Goal: Information Seeking & Learning: Learn about a topic

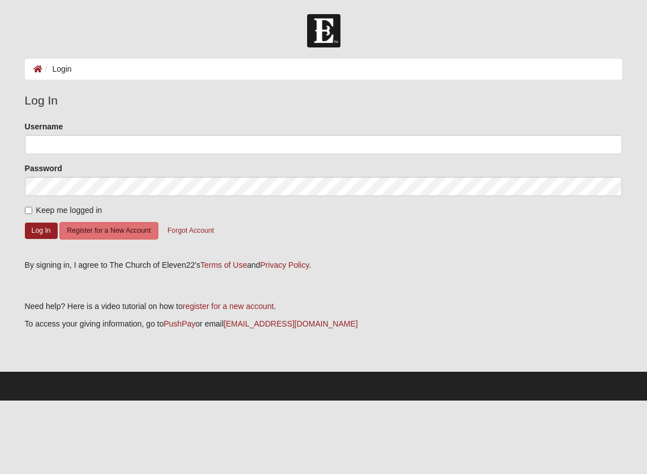
type input "s.wilber"
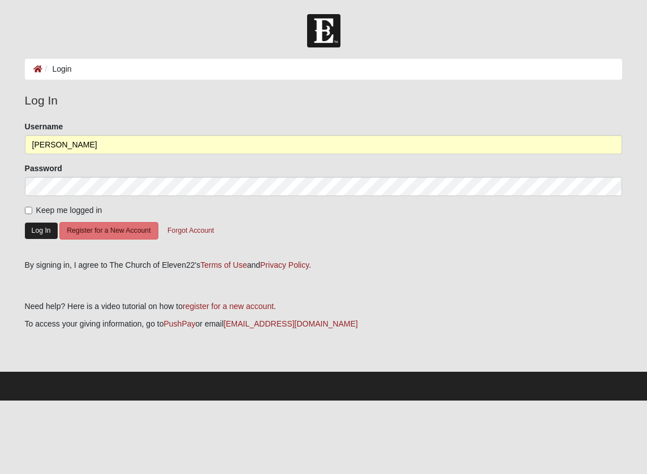
click at [44, 231] on button "Log In" at bounding box center [41, 231] width 33 height 16
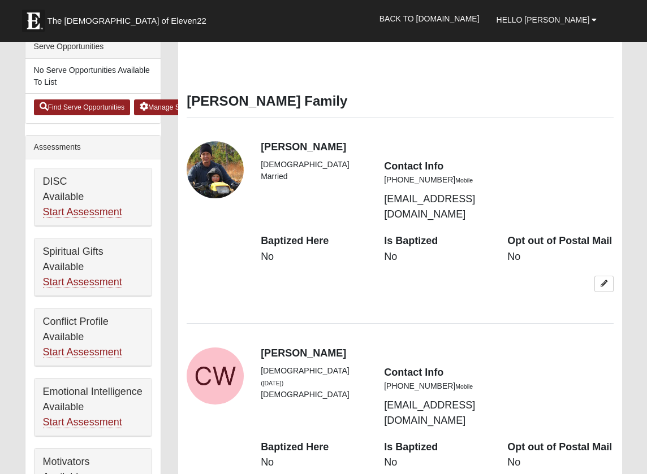
scroll to position [460, 0]
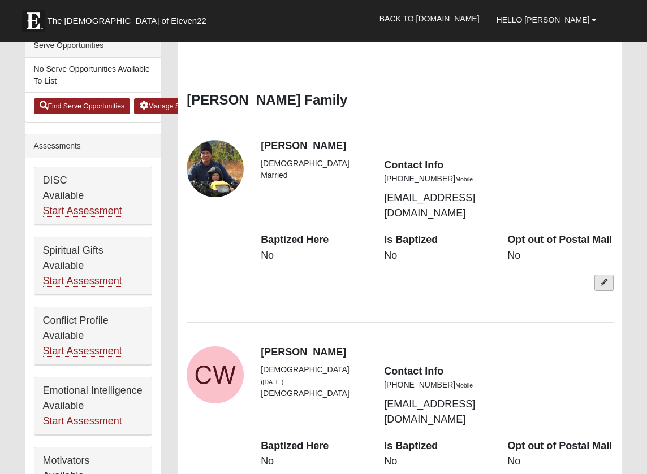
click at [601, 279] on icon at bounding box center [604, 282] width 7 height 7
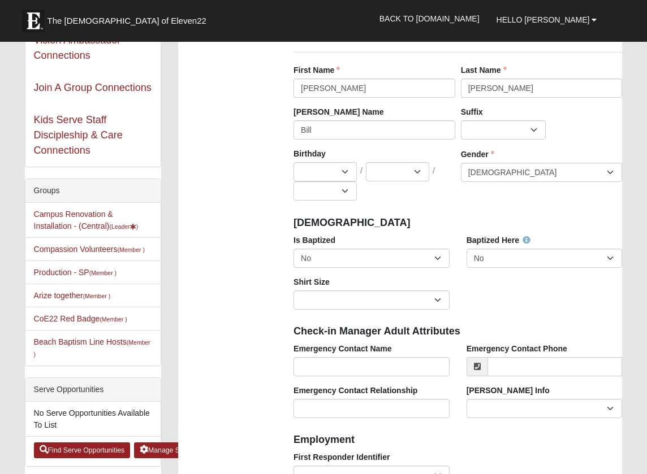
scroll to position [114, 0]
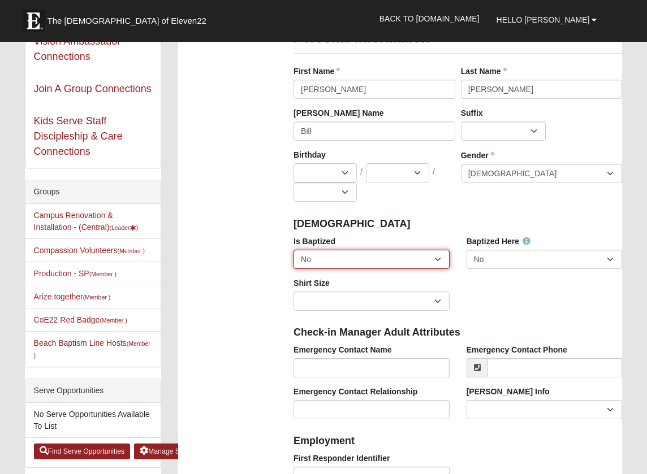
select select "True"
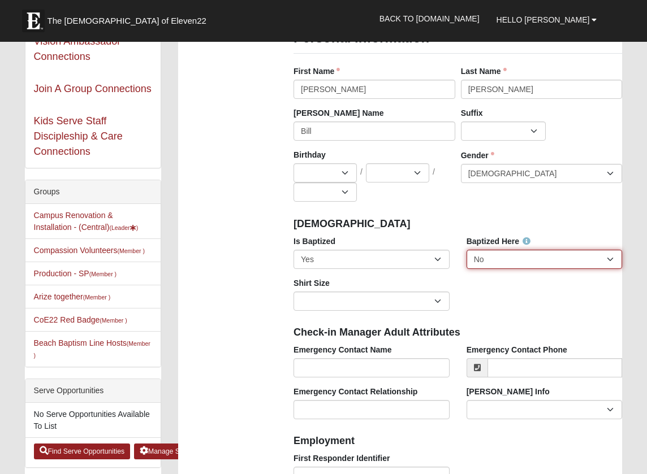
select select "True"
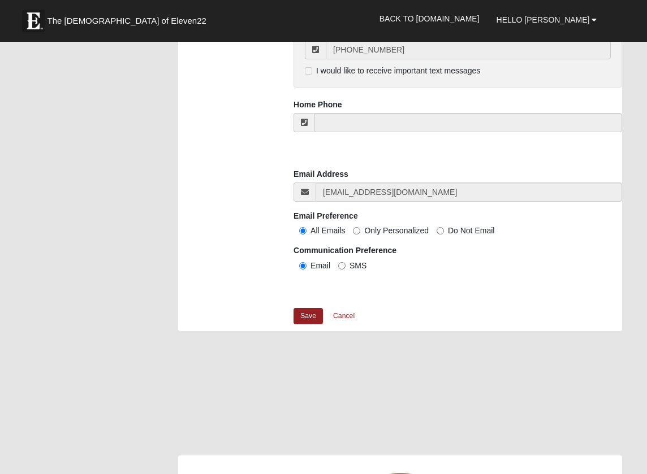
scroll to position [1083, 0]
click at [312, 316] on link "Save" at bounding box center [307, 316] width 29 height 16
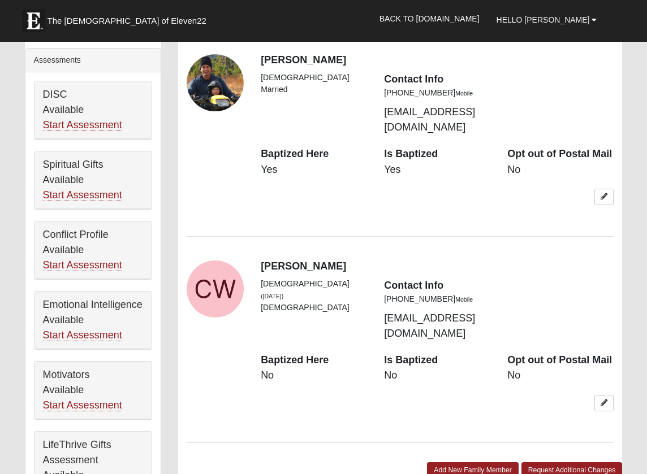
scroll to position [548, 0]
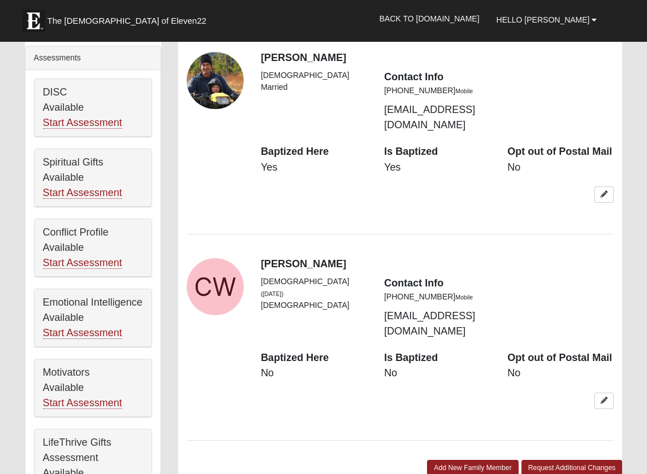
click at [606, 351] on div "Opt out of Postal Mail No" at bounding box center [560, 372] width 123 height 42
click at [604, 398] on icon at bounding box center [604, 401] width 7 height 7
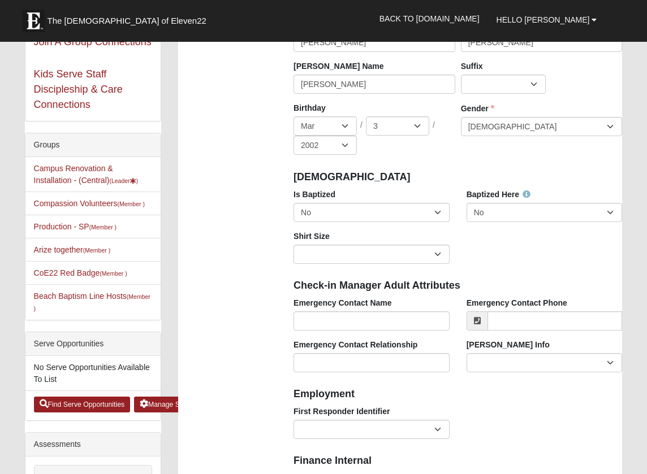
scroll to position [159, 0]
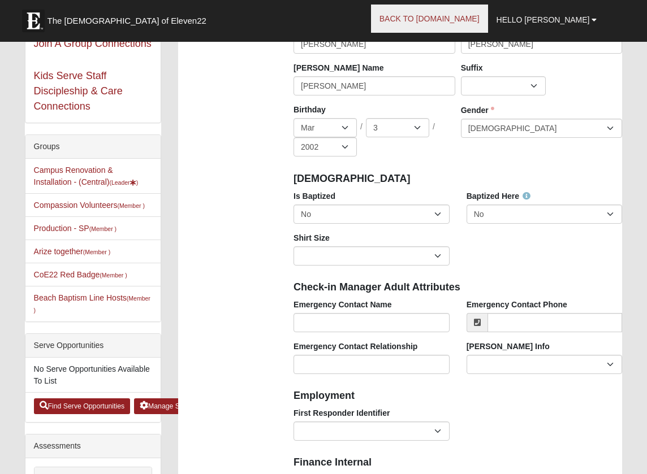
click at [488, 16] on link "Back to COE22.com" at bounding box center [429, 19] width 117 height 28
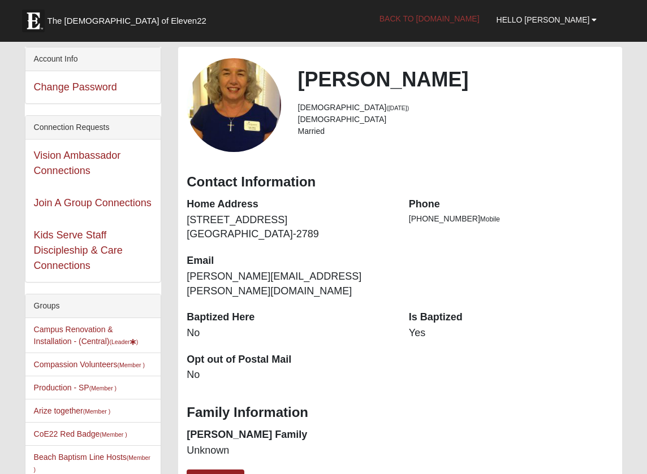
click at [469, 18] on link "Back to [DOMAIN_NAME]" at bounding box center [429, 19] width 117 height 28
click at [472, 16] on link "Back to [DOMAIN_NAME]" at bounding box center [429, 19] width 117 height 28
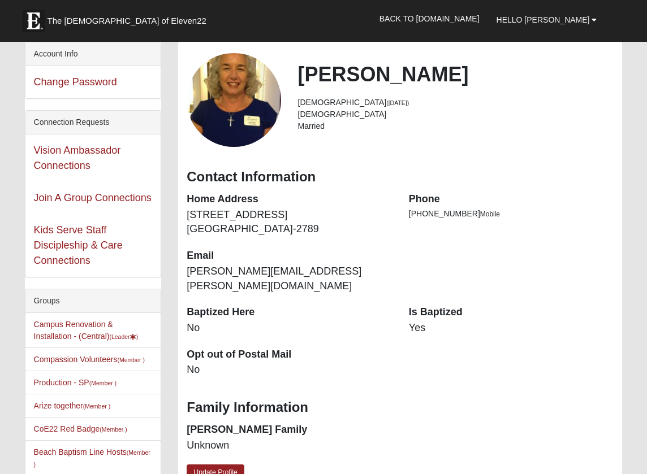
scroll to position [10, 0]
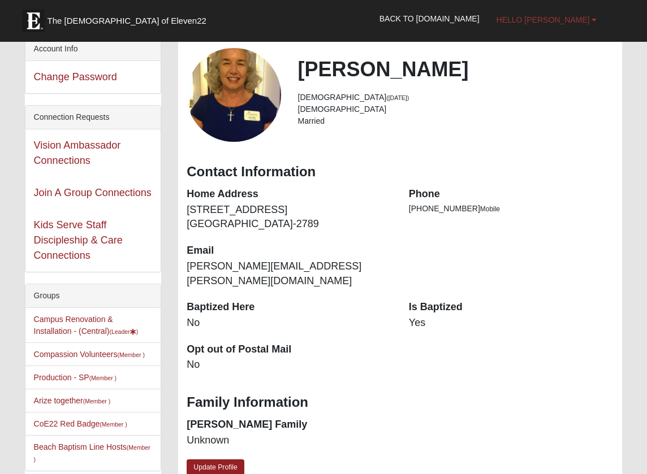
click at [576, 20] on span "Hello [PERSON_NAME]" at bounding box center [542, 19] width 93 height 9
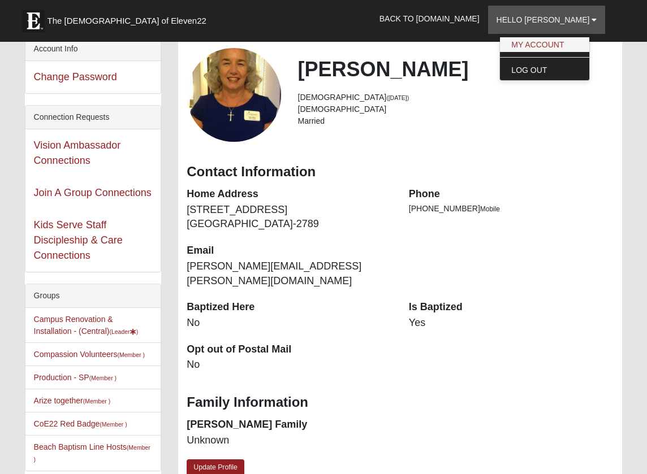
click at [562, 42] on link "My Account" at bounding box center [544, 44] width 89 height 15
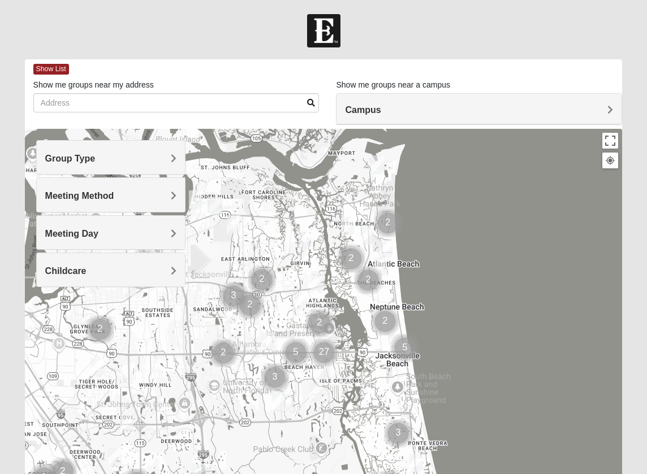
click at [113, 155] on h4 "Group Type" at bounding box center [110, 158] width 131 height 11
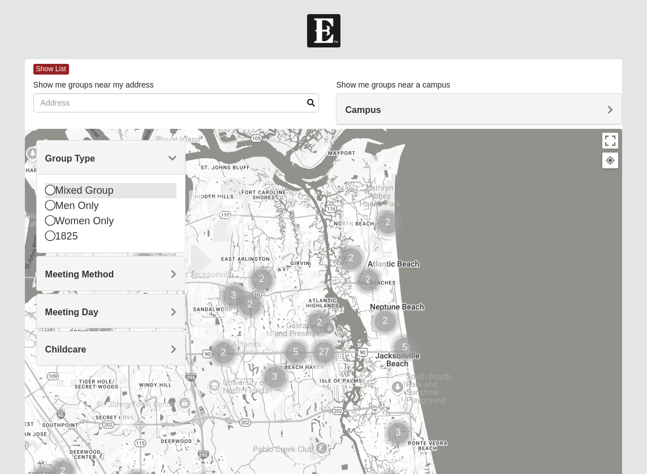
click at [50, 191] on icon at bounding box center [50, 190] width 10 height 10
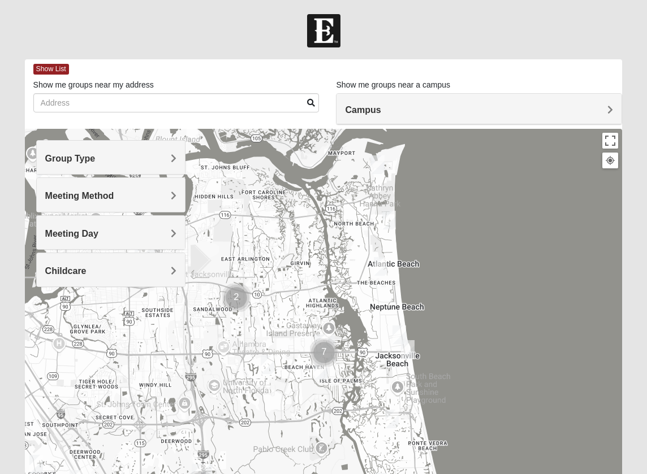
click at [74, 192] on span "Meeting Method" at bounding box center [79, 196] width 69 height 10
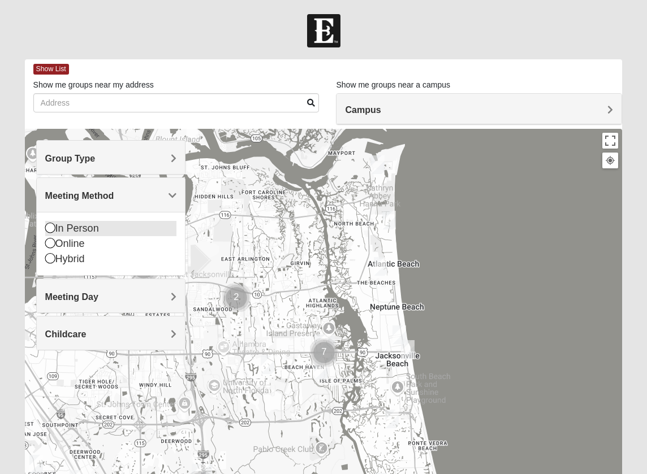
click at [50, 227] on icon at bounding box center [50, 228] width 10 height 10
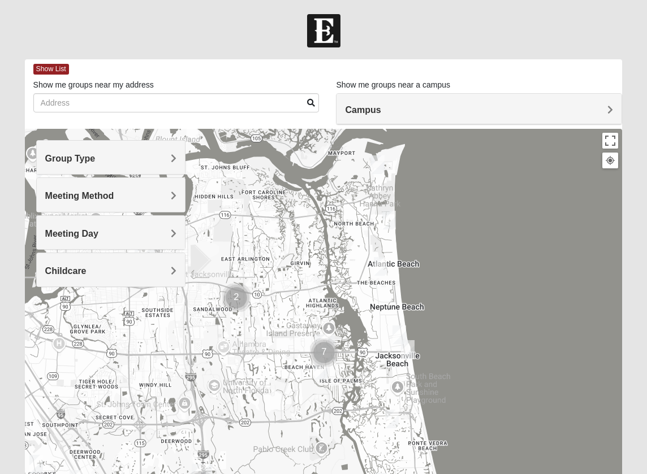
click at [81, 233] on span "Meeting Day" at bounding box center [71, 234] width 53 height 10
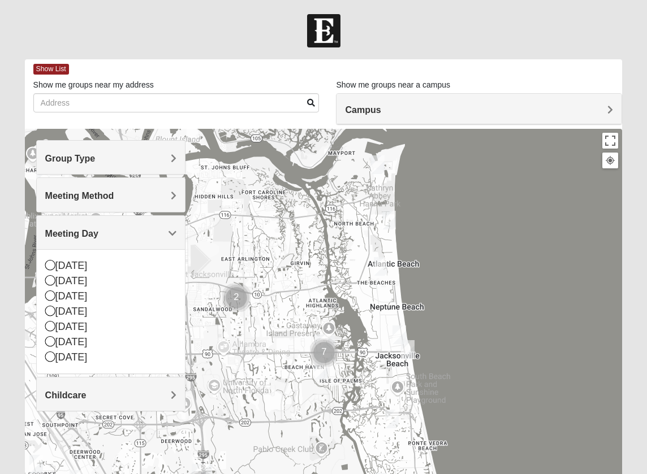
click at [81, 231] on span "Meeting Day" at bounding box center [71, 234] width 53 height 10
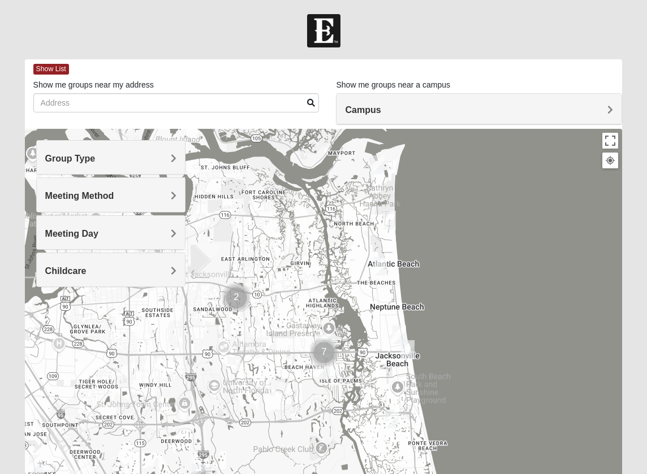
click at [382, 265] on img "Mixed Dennis 32233" at bounding box center [381, 266] width 14 height 19
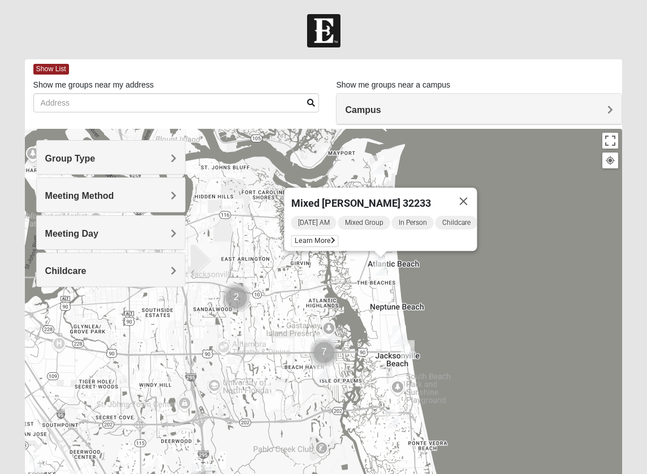
click at [400, 332] on img "Mixed Holowicki 32233" at bounding box center [399, 335] width 14 height 19
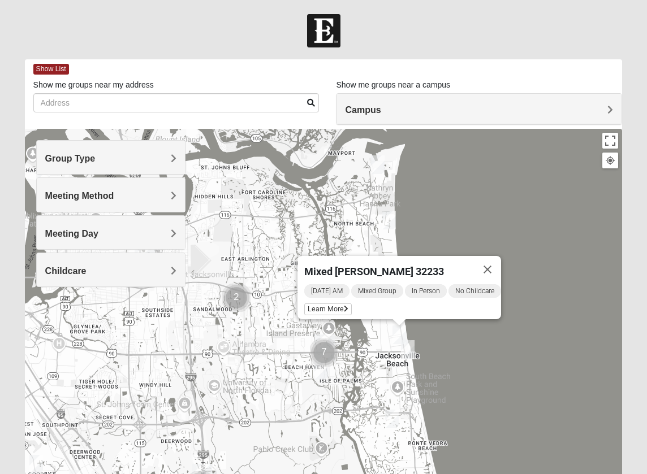
click at [407, 348] on img "Mixed Watkins 32250" at bounding box center [408, 349] width 14 height 19
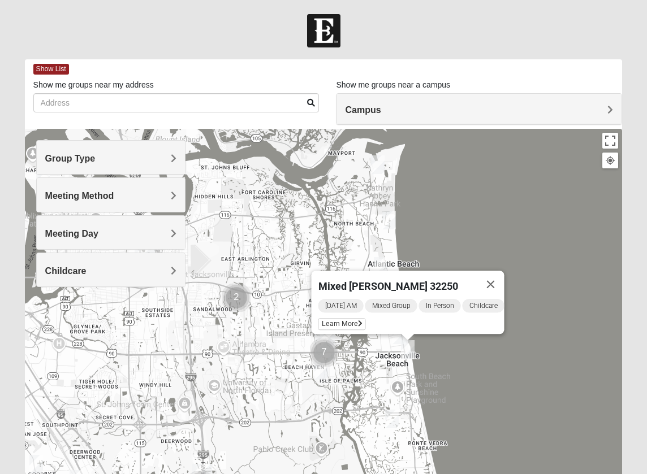
click at [322, 371] on img "Mixed Irish 32224" at bounding box center [321, 370] width 14 height 19
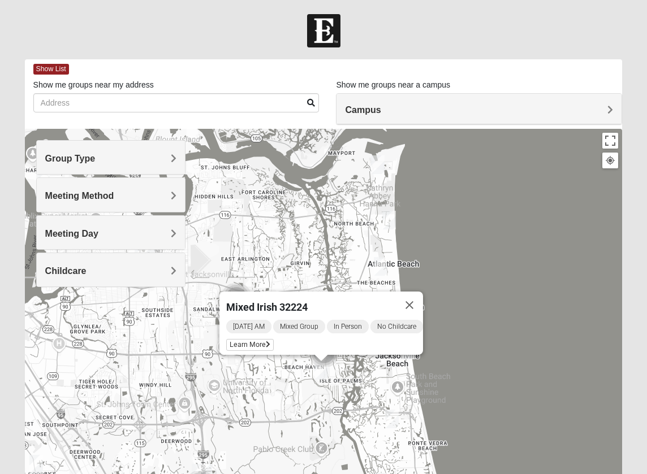
click at [394, 420] on img "Mixed Hays 32082" at bounding box center [392, 419] width 14 height 19
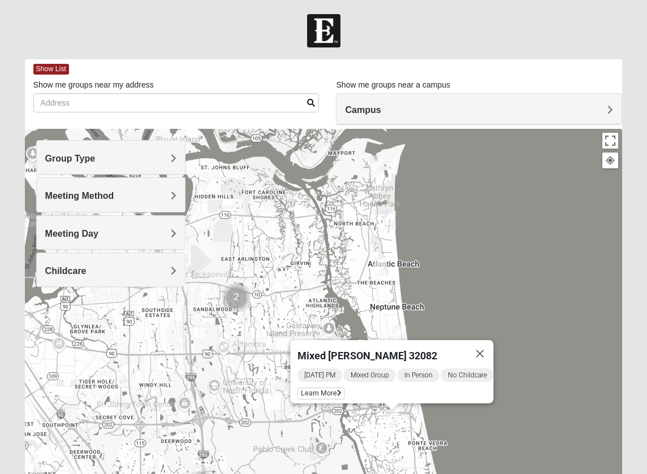
click at [377, 163] on img "Mixed Reed-Watkins 32266" at bounding box center [378, 165] width 14 height 19
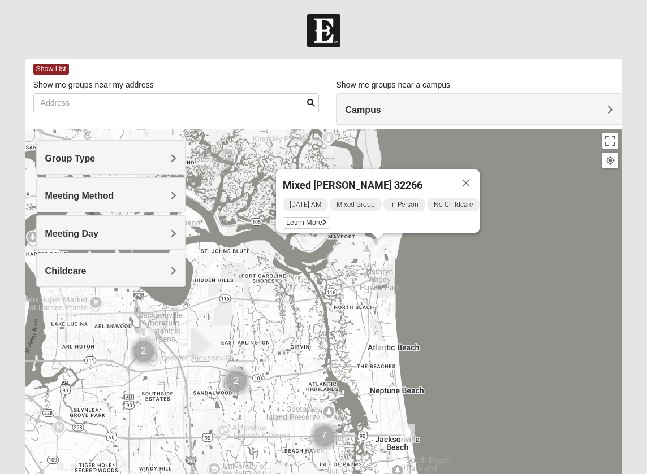
click at [391, 306] on img "Mixed Lammie 32233" at bounding box center [389, 304] width 14 height 19
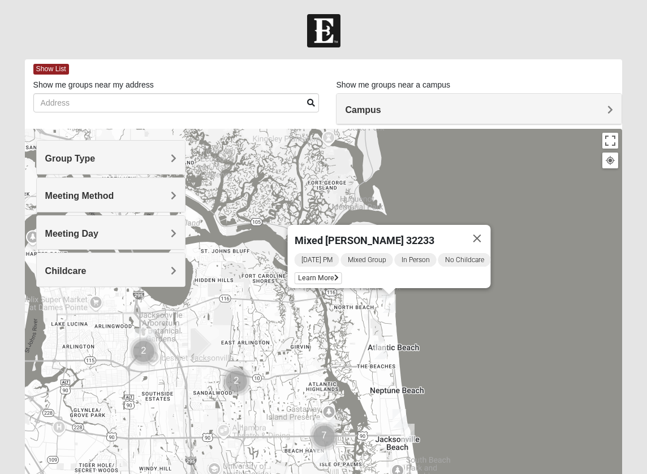
click at [379, 351] on img "Mixed Dennis 32233" at bounding box center [381, 350] width 14 height 19
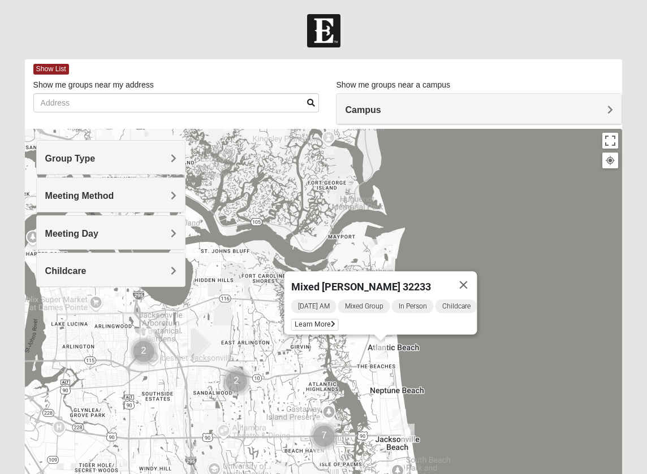
click at [160, 235] on h4 "Meeting Day" at bounding box center [110, 233] width 131 height 11
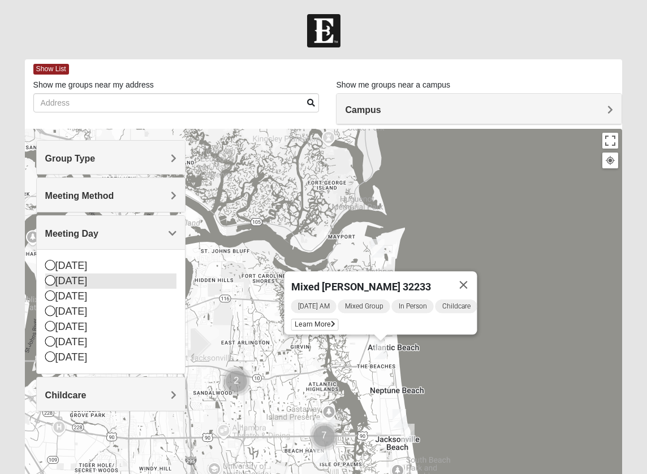
click at [50, 279] on icon at bounding box center [50, 280] width 10 height 10
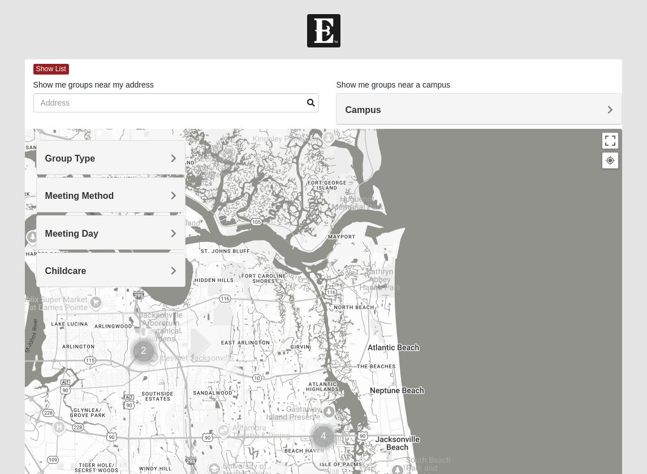
click at [230, 369] on img "Mixed Bell-Higgins 32246" at bounding box center [230, 367] width 14 height 19
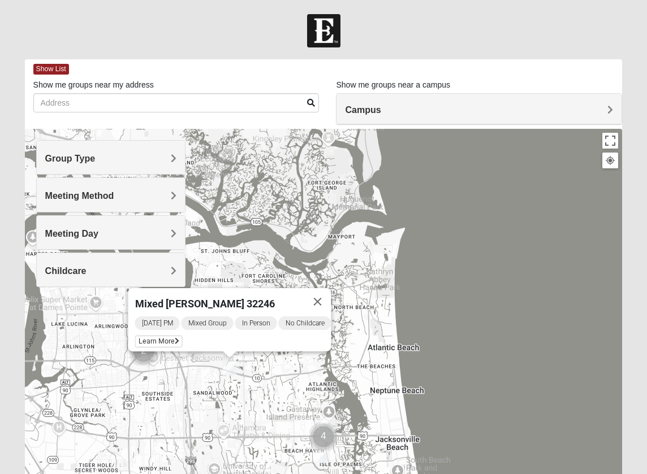
click at [131, 194] on h4 "Meeting Method" at bounding box center [110, 196] width 131 height 11
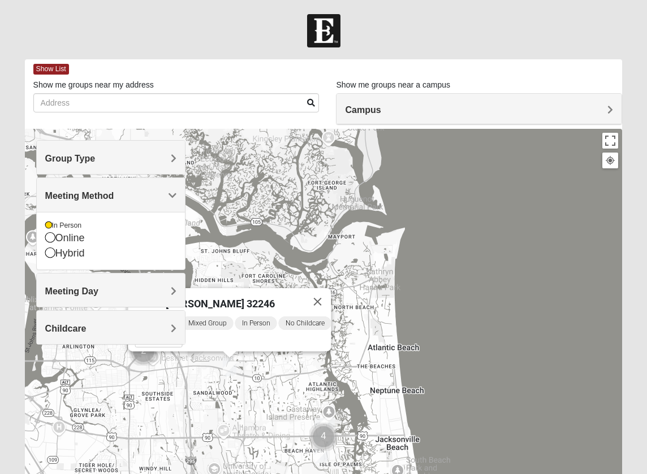
click at [172, 152] on div "Group Type" at bounding box center [111, 157] width 148 height 33
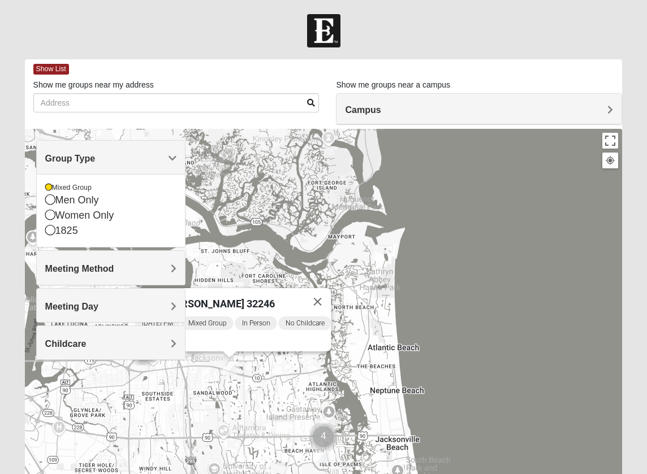
click at [507, 116] on div "Campus" at bounding box center [478, 109] width 285 height 31
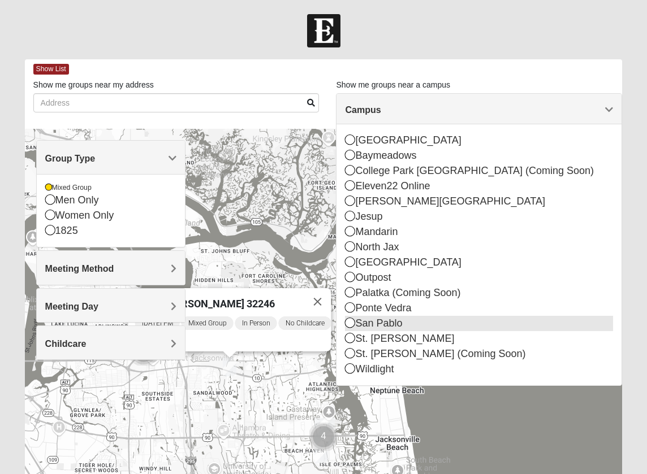
click at [350, 324] on icon at bounding box center [350, 323] width 10 height 10
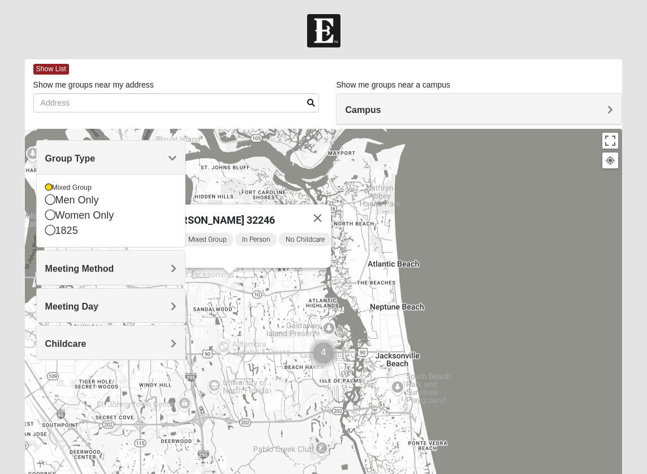
click at [496, 177] on div "Mixed Bell-Higgins 32246 Monday PM Mixed Group In Person No Childcare Learn More" at bounding box center [324, 355] width 598 height 452
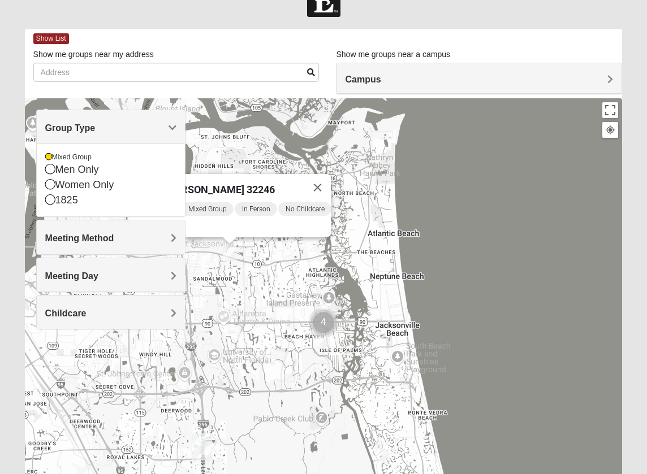
scroll to position [31, 0]
click at [114, 240] on span "Meeting Method" at bounding box center [79, 238] width 69 height 10
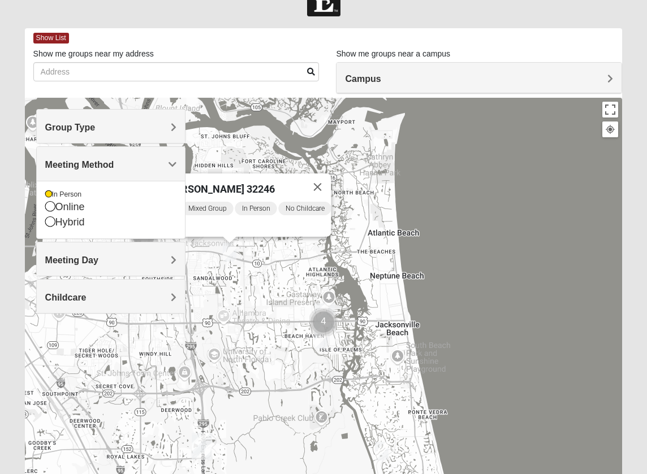
click at [107, 261] on h4 "Meeting Day" at bounding box center [110, 260] width 131 height 11
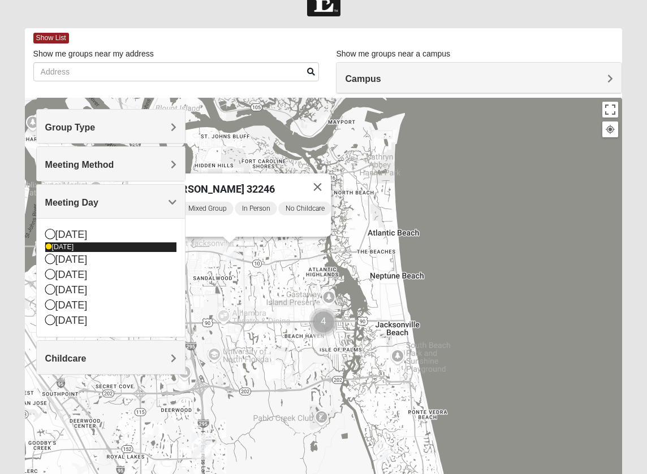
click at [48, 248] on icon at bounding box center [48, 247] width 7 height 7
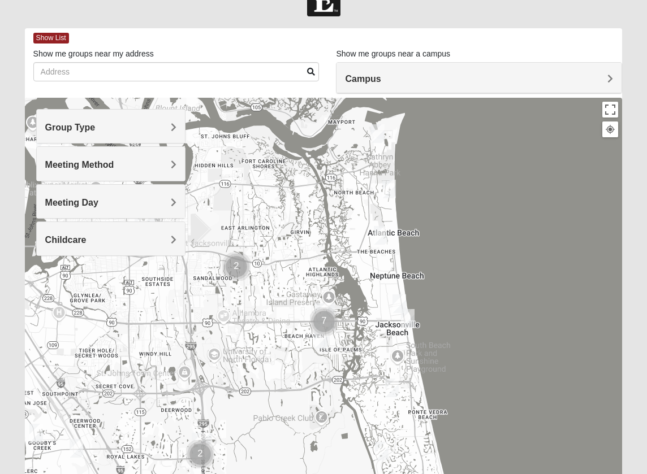
click at [322, 338] on img "Mixed Irish 32224" at bounding box center [321, 339] width 14 height 19
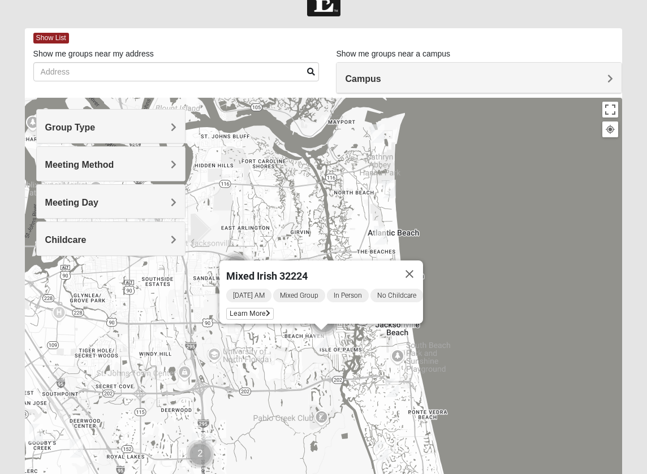
click at [322, 338] on img "Mixed Irish 32224" at bounding box center [321, 339] width 14 height 19
click at [258, 308] on span "Learn More" at bounding box center [250, 314] width 48 height 12
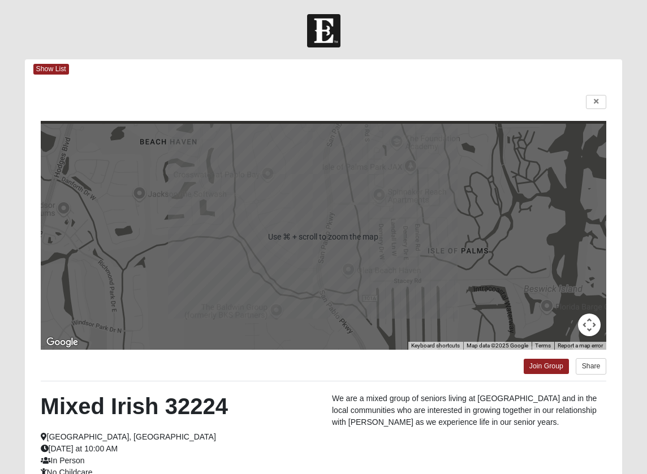
scroll to position [0, 0]
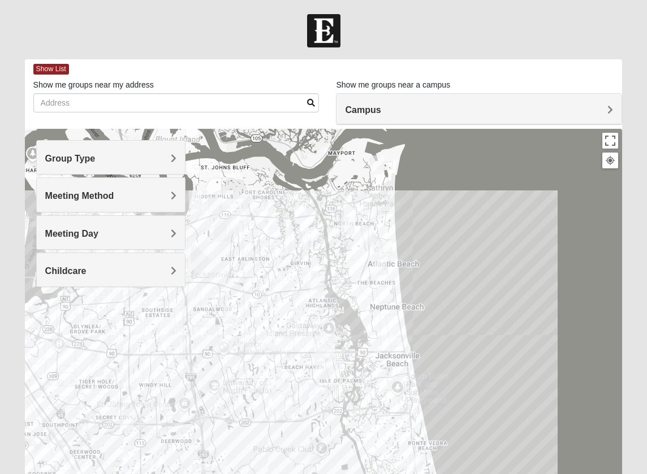
click at [154, 155] on h4 "Group Type" at bounding box center [110, 158] width 131 height 11
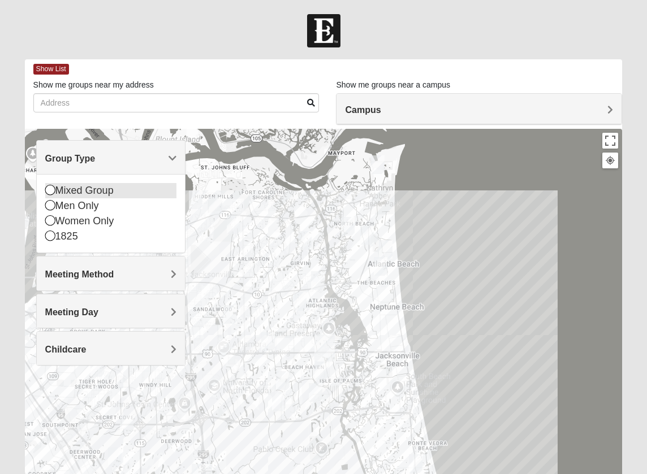
click at [48, 192] on icon at bounding box center [50, 190] width 10 height 10
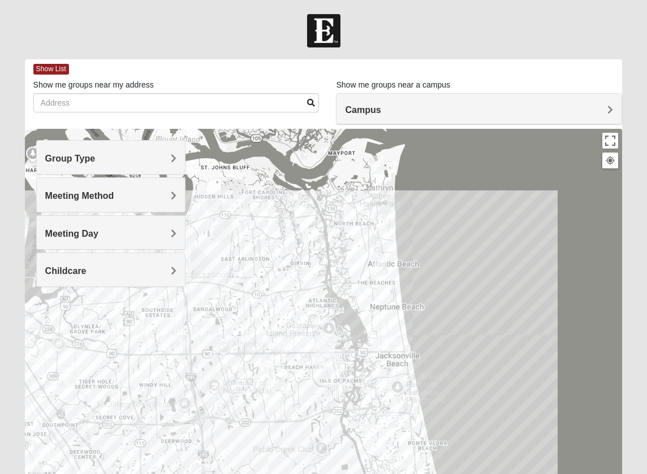
click at [504, 109] on h4 "Campus" at bounding box center [479, 110] width 268 height 11
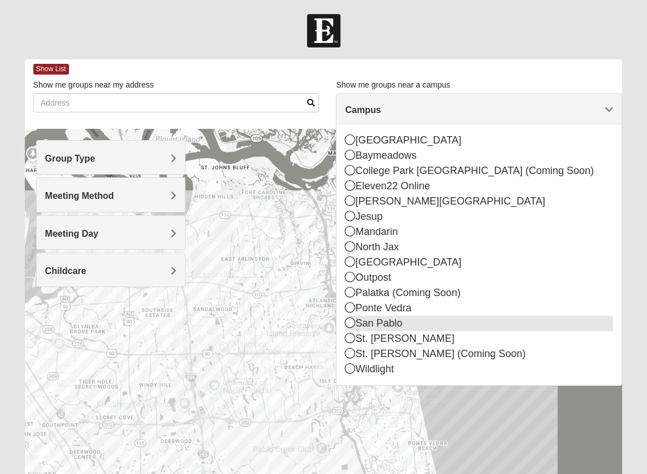
click at [350, 322] on icon at bounding box center [350, 323] width 10 height 10
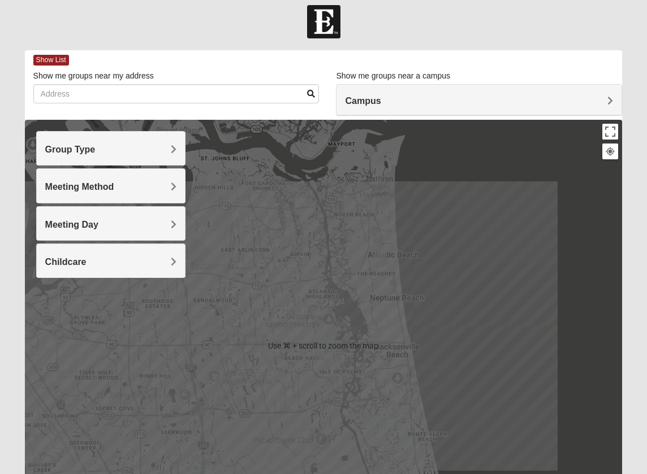
scroll to position [10, 0]
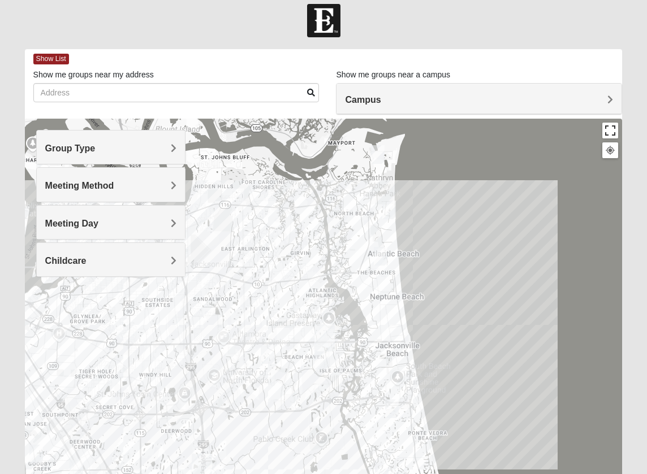
click at [605, 133] on button "Toggle fullscreen view" at bounding box center [610, 131] width 16 height 16
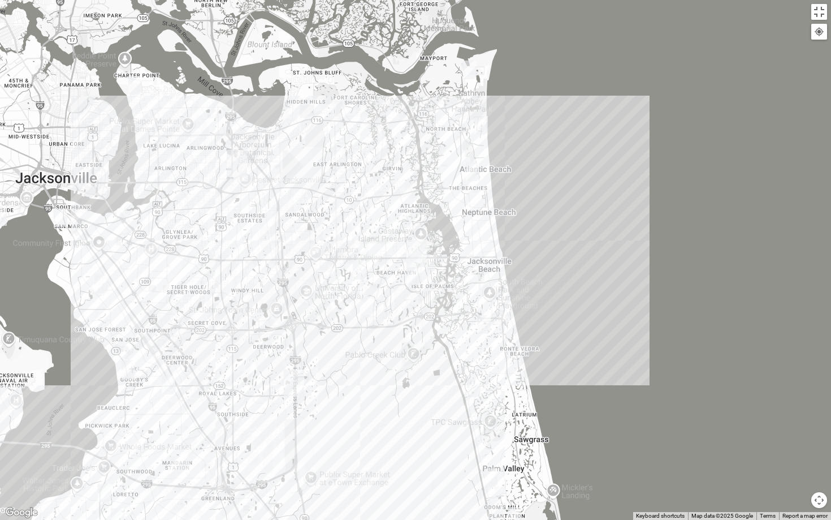
click at [473, 173] on img "Mixed Dennis 32233" at bounding box center [473, 171] width 14 height 19
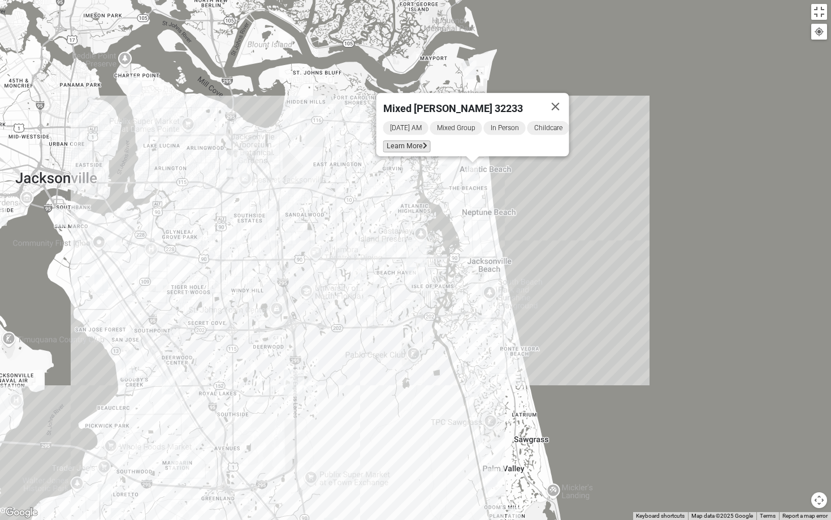
click at [423, 143] on icon at bounding box center [425, 146] width 5 height 7
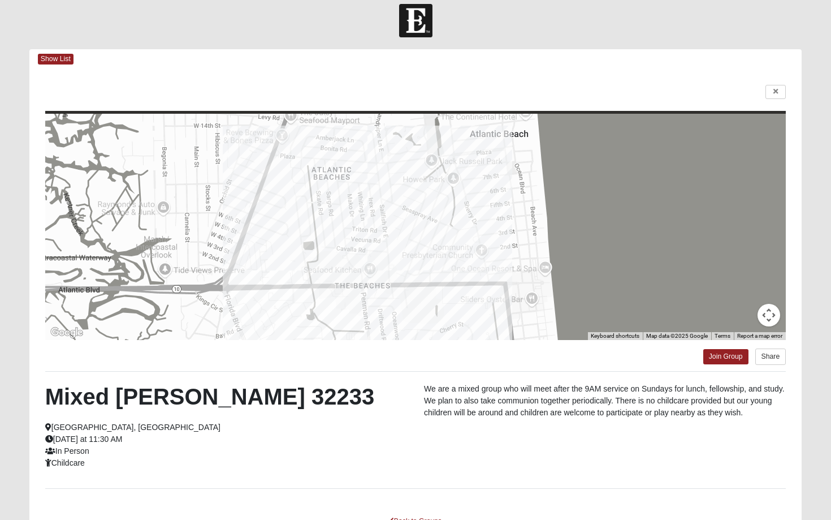
click at [646, 89] on html "Hello Sally My Account Log Out Find A Group Error" at bounding box center [415, 296] width 831 height 612
click at [646, 88] on html "Hello Sally My Account Log Out Find A Group Error" at bounding box center [415, 296] width 831 height 612
click at [58, 55] on html "Hello Sally My Account Log Out Find A Group Error" at bounding box center [415, 296] width 831 height 612
click at [57, 58] on html "Hello Sally My Account Log Out Find A Group Error" at bounding box center [415, 296] width 831 height 612
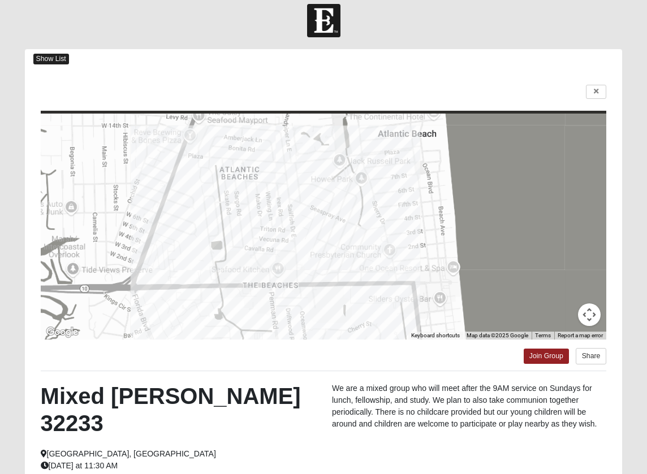
click at [62, 57] on span "Show List" at bounding box center [51, 59] width 36 height 11
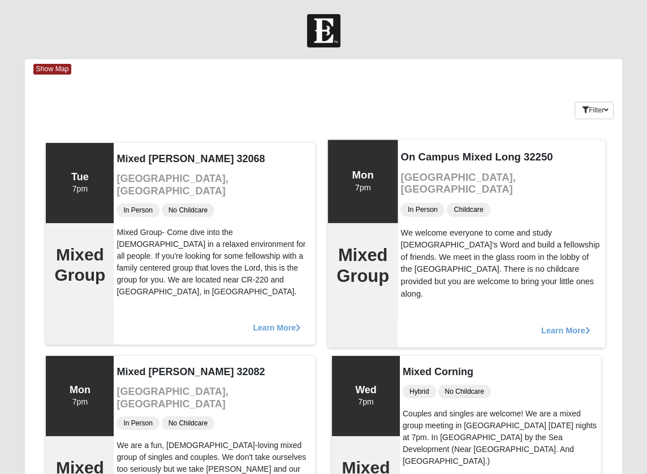
scroll to position [0, 0]
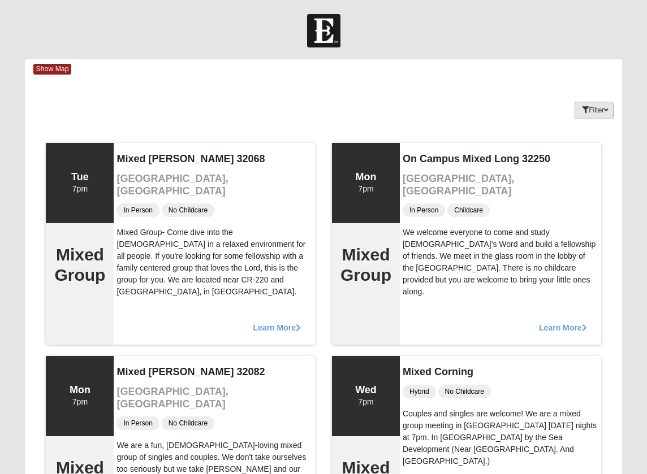
click at [597, 105] on button "Filter" at bounding box center [594, 111] width 39 height 18
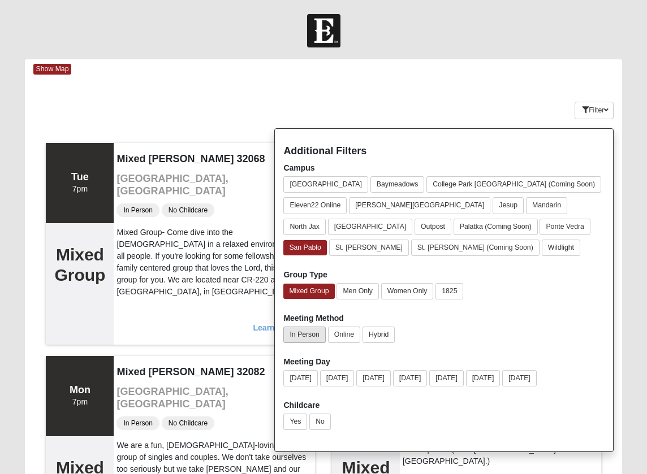
click at [309, 331] on button "In Person" at bounding box center [304, 335] width 42 height 16
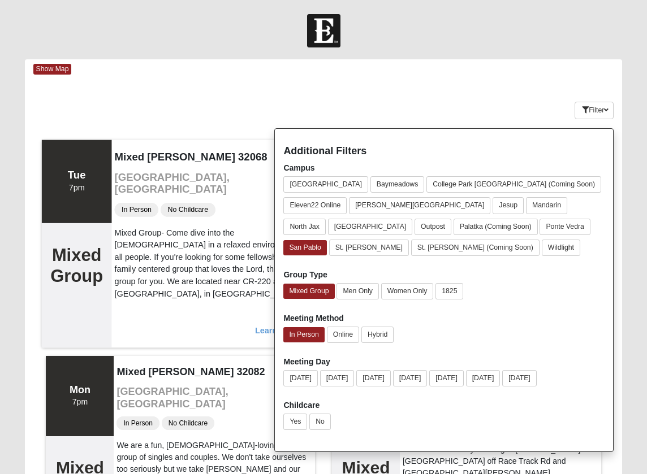
click at [254, 311] on div "Learn More" at bounding box center [215, 324] width 207 height 46
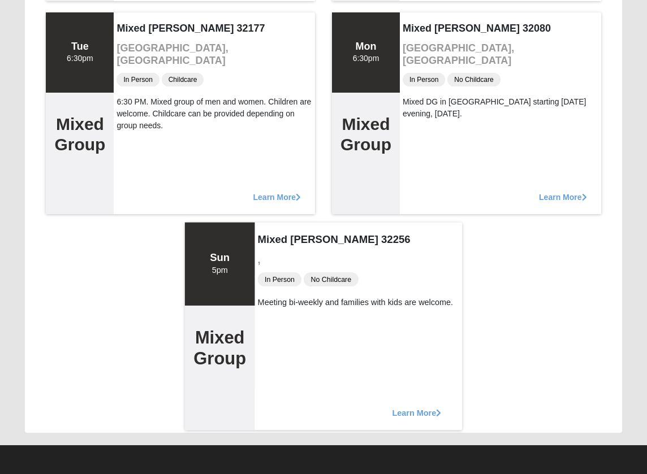
scroll to position [13988, 0]
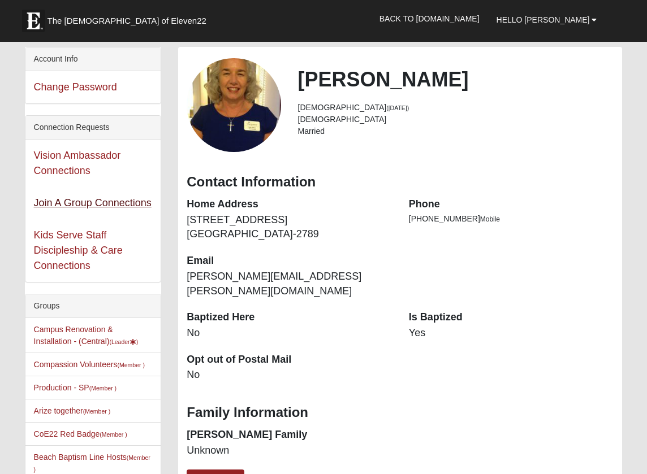
click at [110, 206] on link "Join A Group Connections" at bounding box center [93, 202] width 118 height 11
